Goal: Transaction & Acquisition: Book appointment/travel/reservation

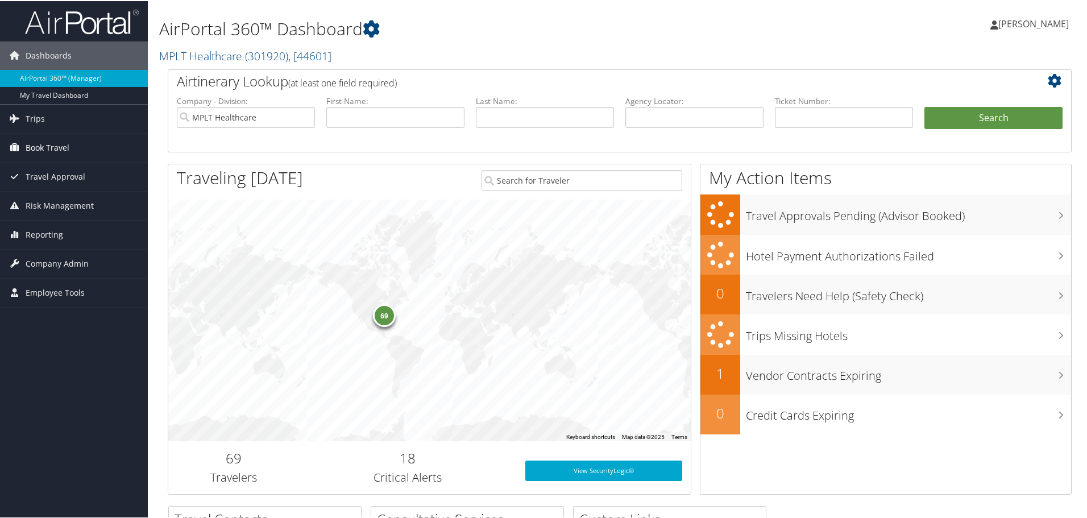
click at [35, 144] on span "Book Travel" at bounding box center [48, 146] width 44 height 28
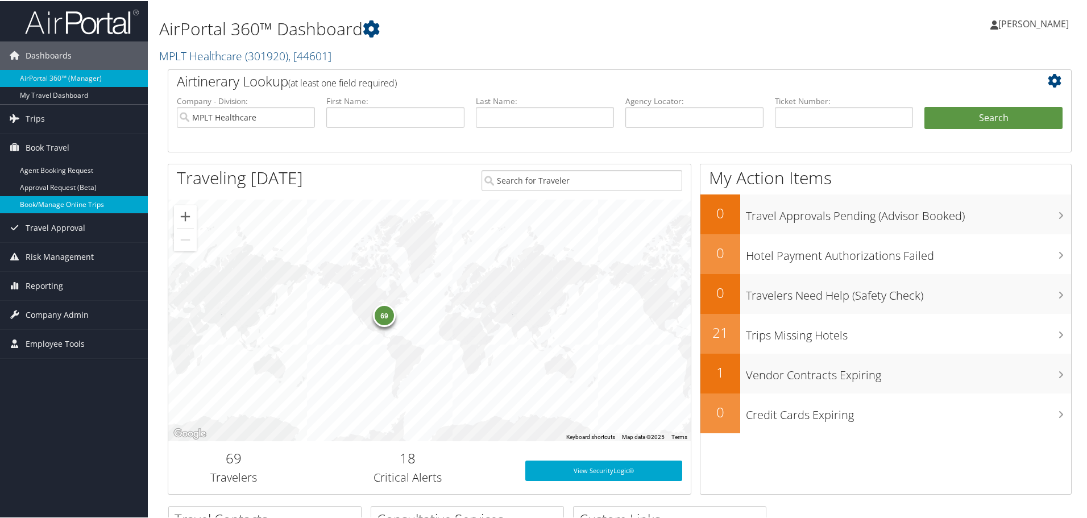
click at [28, 202] on link "Book/Manage Online Trips" at bounding box center [74, 203] width 148 height 17
click at [51, 203] on link "Book/Manage Online Trips" at bounding box center [74, 203] width 148 height 17
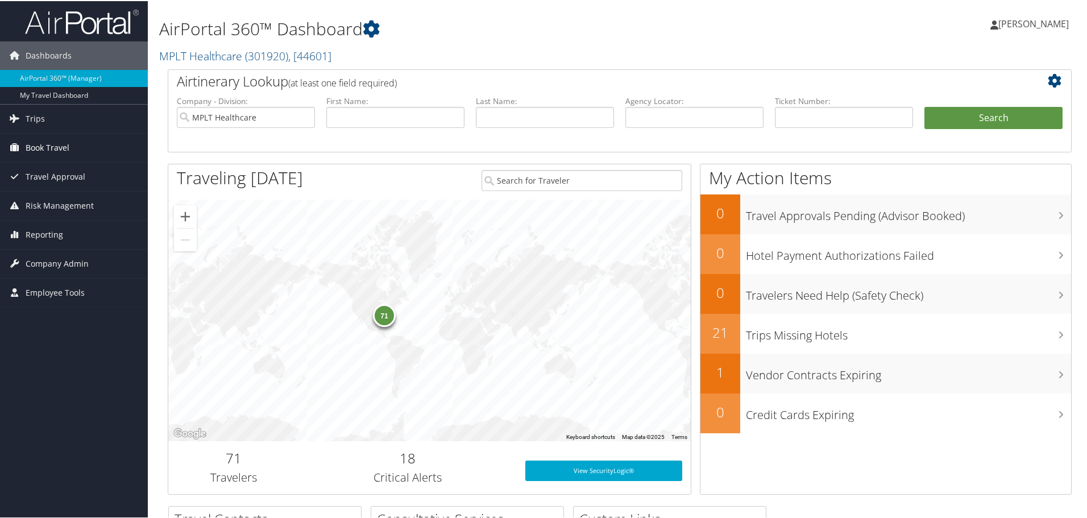
click at [38, 151] on span "Book Travel" at bounding box center [48, 146] width 44 height 28
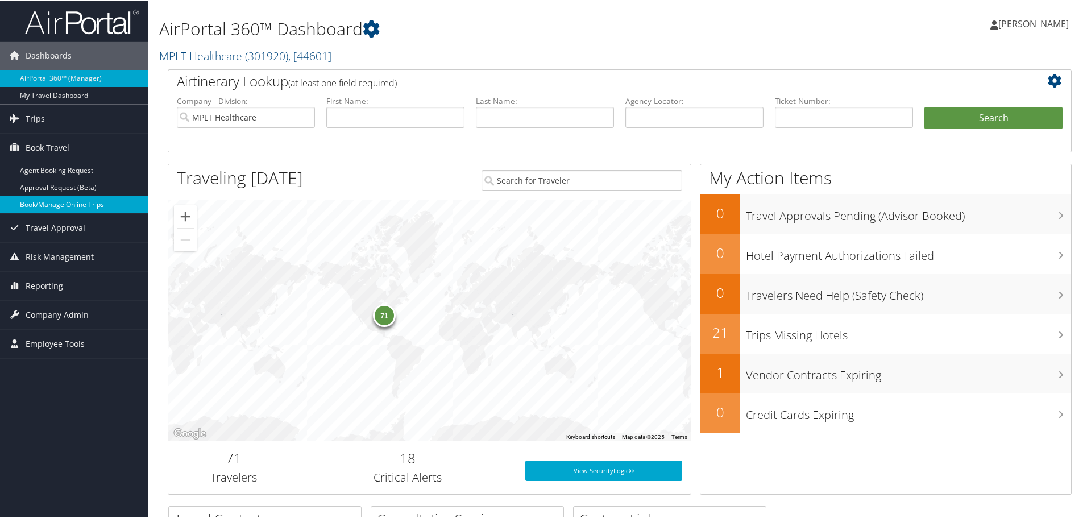
click at [38, 198] on link "Book/Manage Online Trips" at bounding box center [74, 203] width 148 height 17
